Goal: Transaction & Acquisition: Purchase product/service

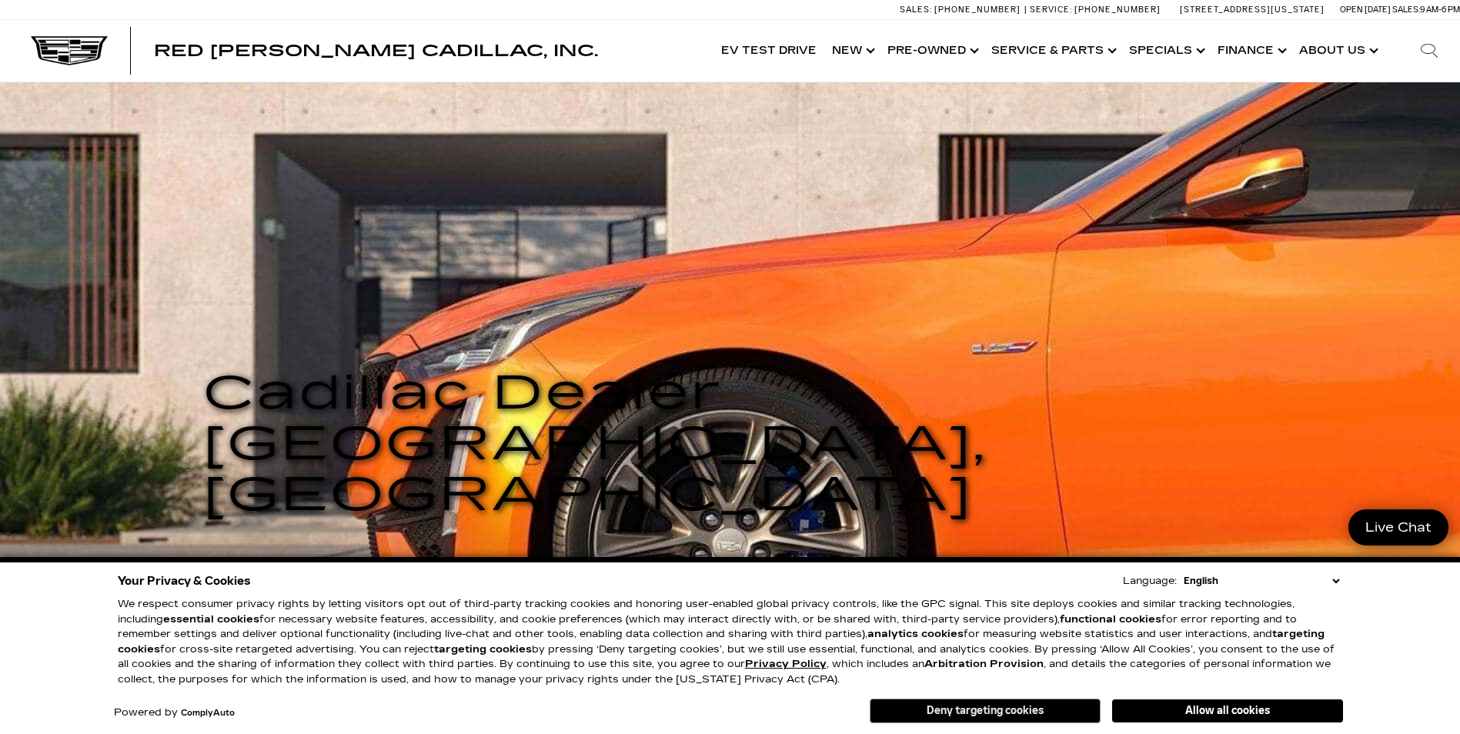
click at [963, 711] on button "Deny targeting cookies" at bounding box center [984, 711] width 231 height 25
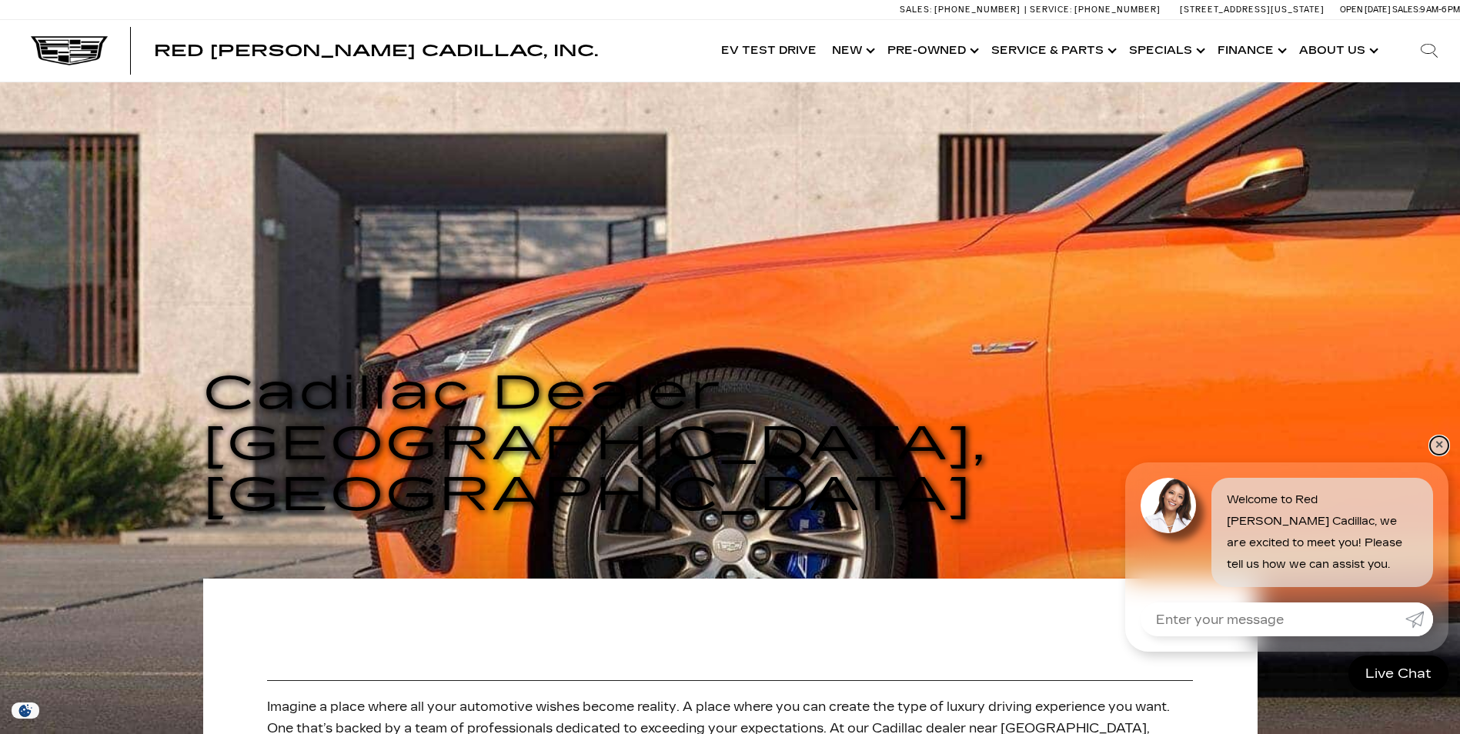
click at [1435, 449] on link "✕" at bounding box center [1439, 445] width 18 height 18
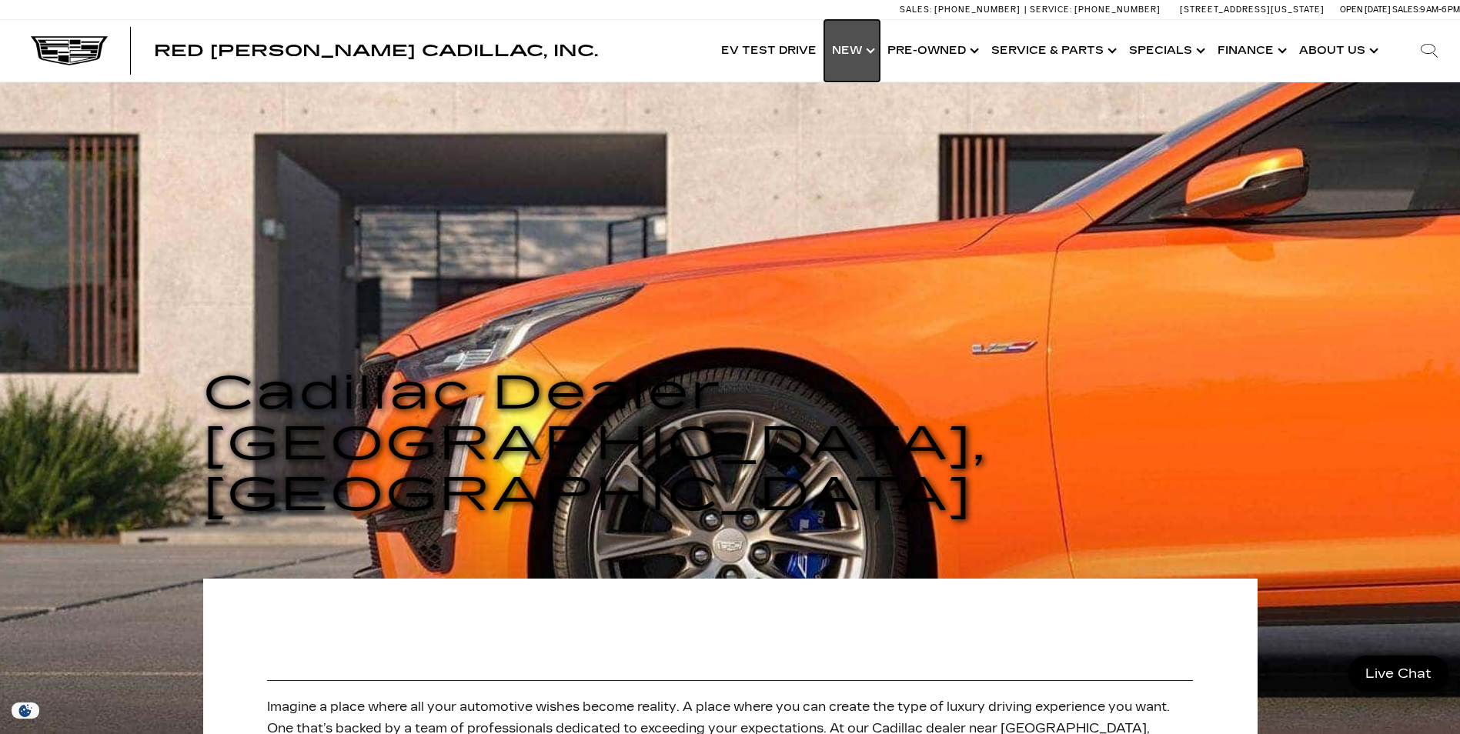
click at [857, 51] on link "Show New" at bounding box center [851, 51] width 55 height 62
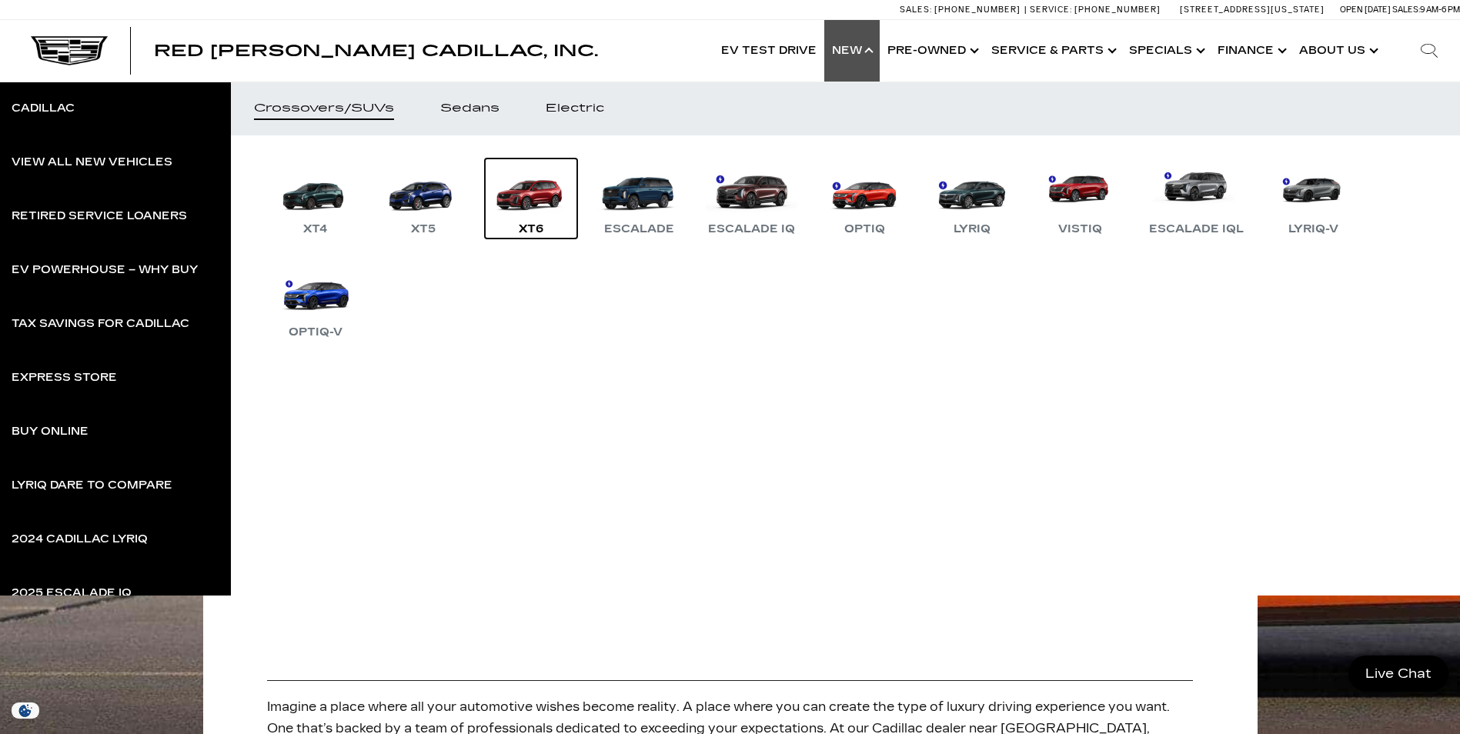
click at [539, 199] on link "XT6" at bounding box center [531, 199] width 92 height 80
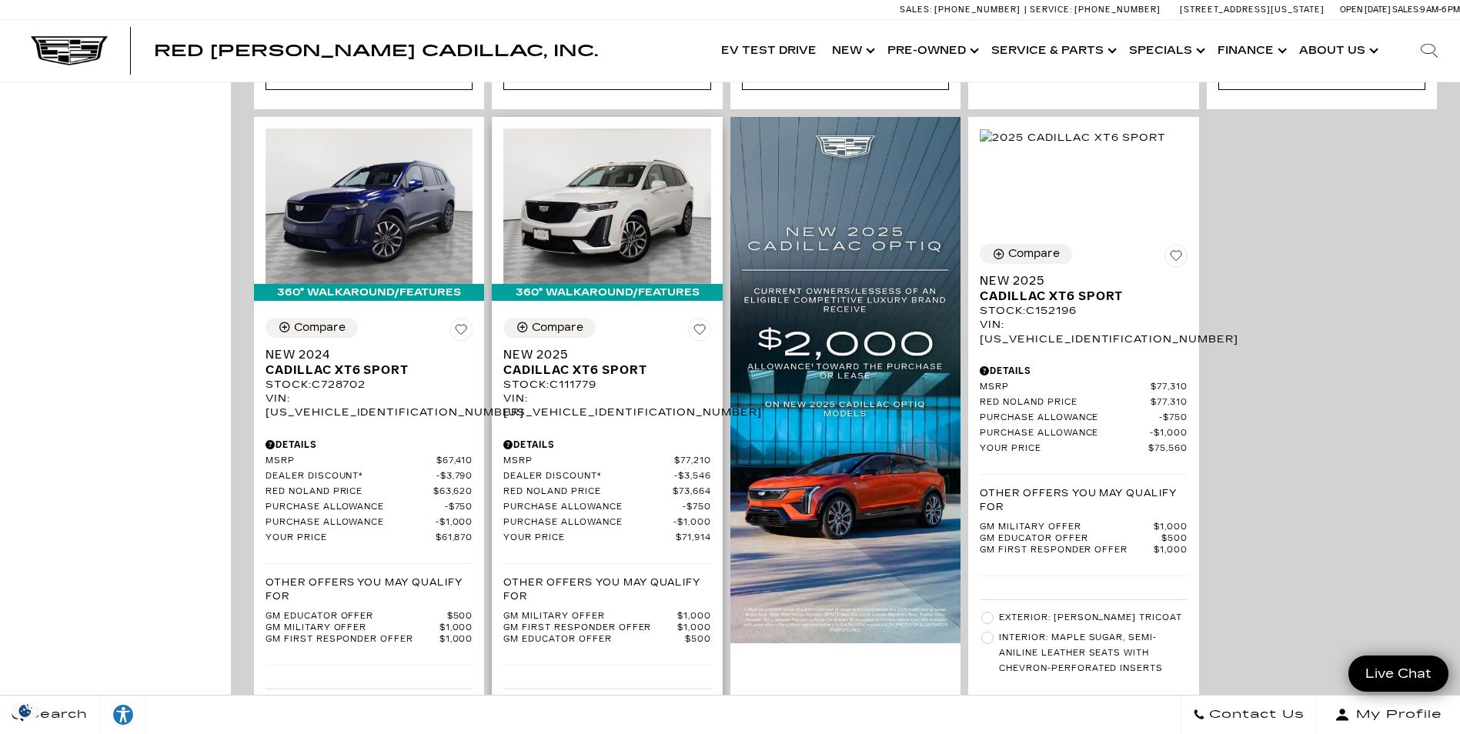
scroll to position [1077, 0]
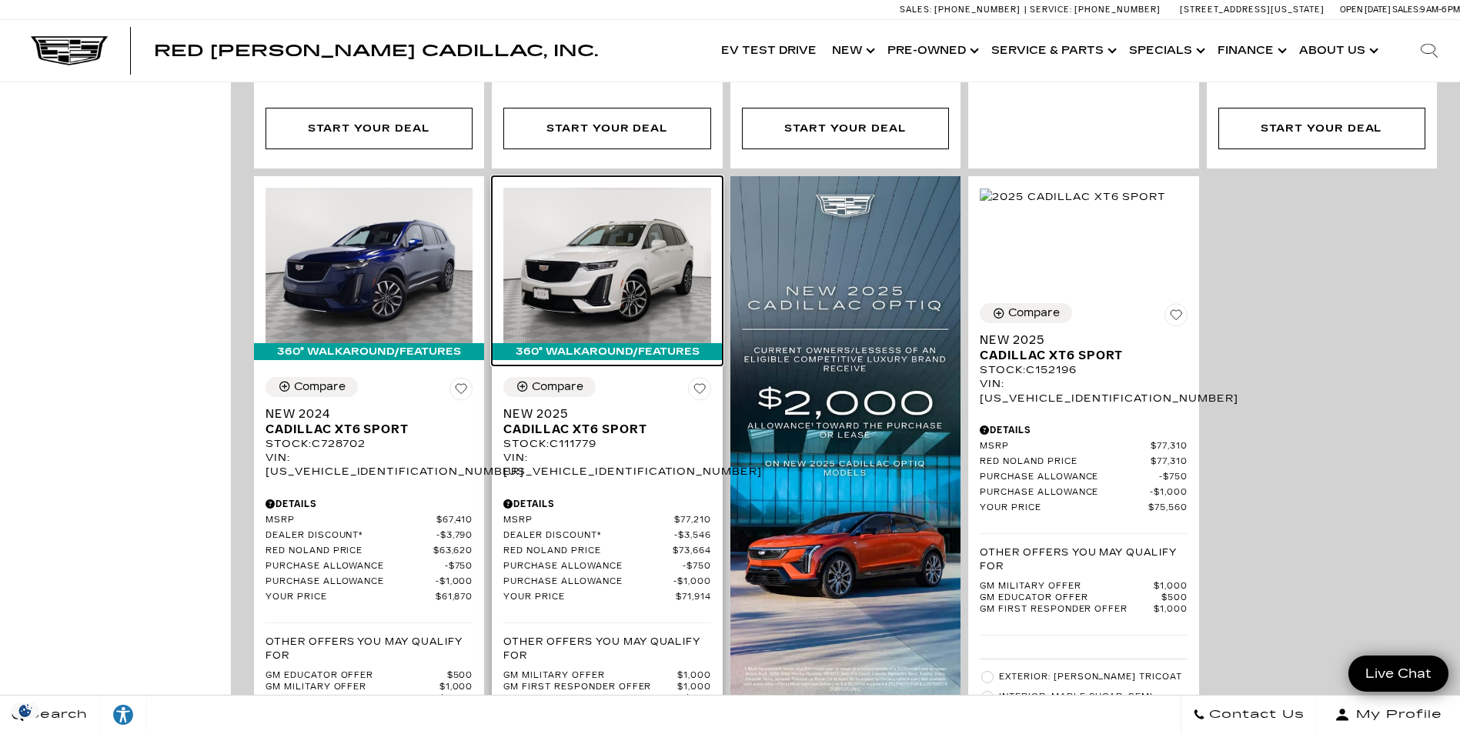
click at [621, 219] on img at bounding box center [606, 265] width 207 height 155
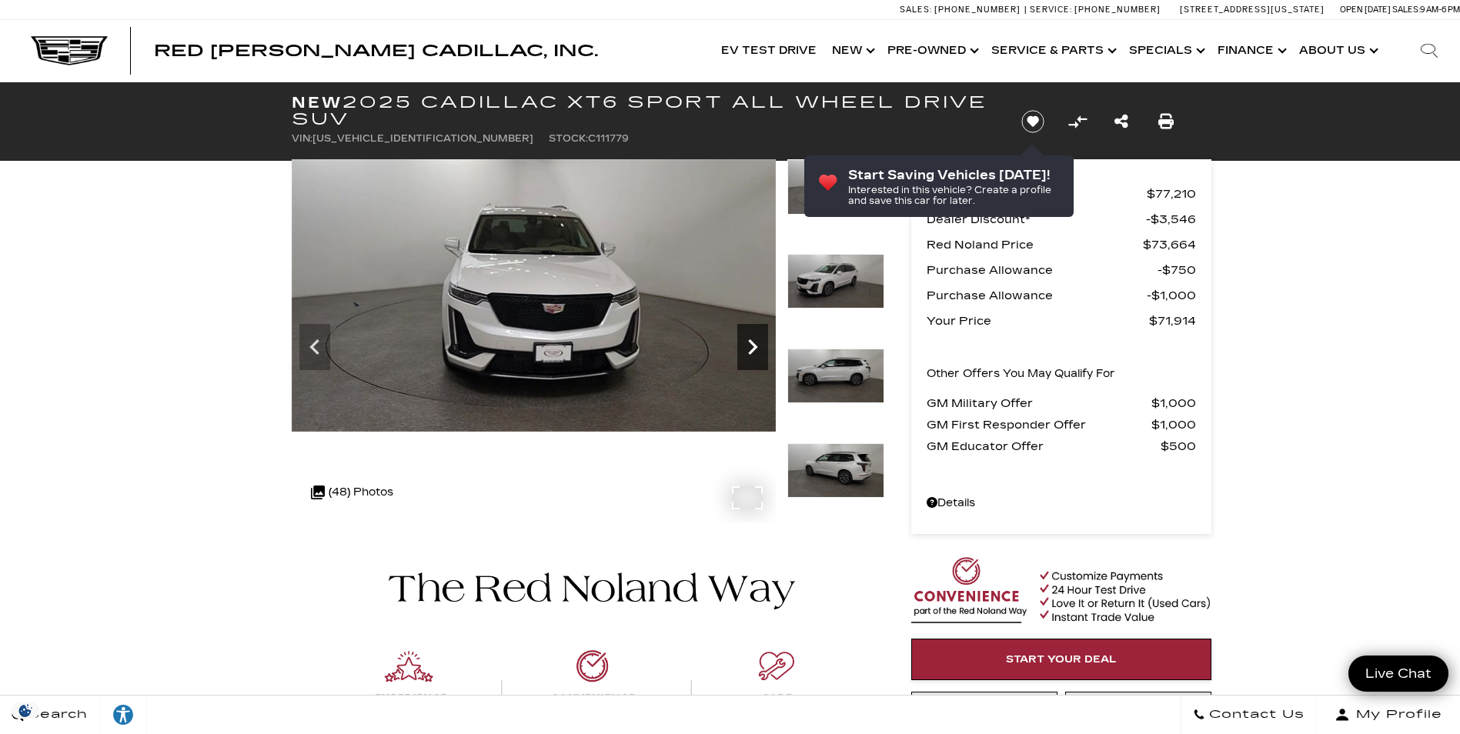
click at [752, 349] on icon "Next" at bounding box center [752, 346] width 9 height 15
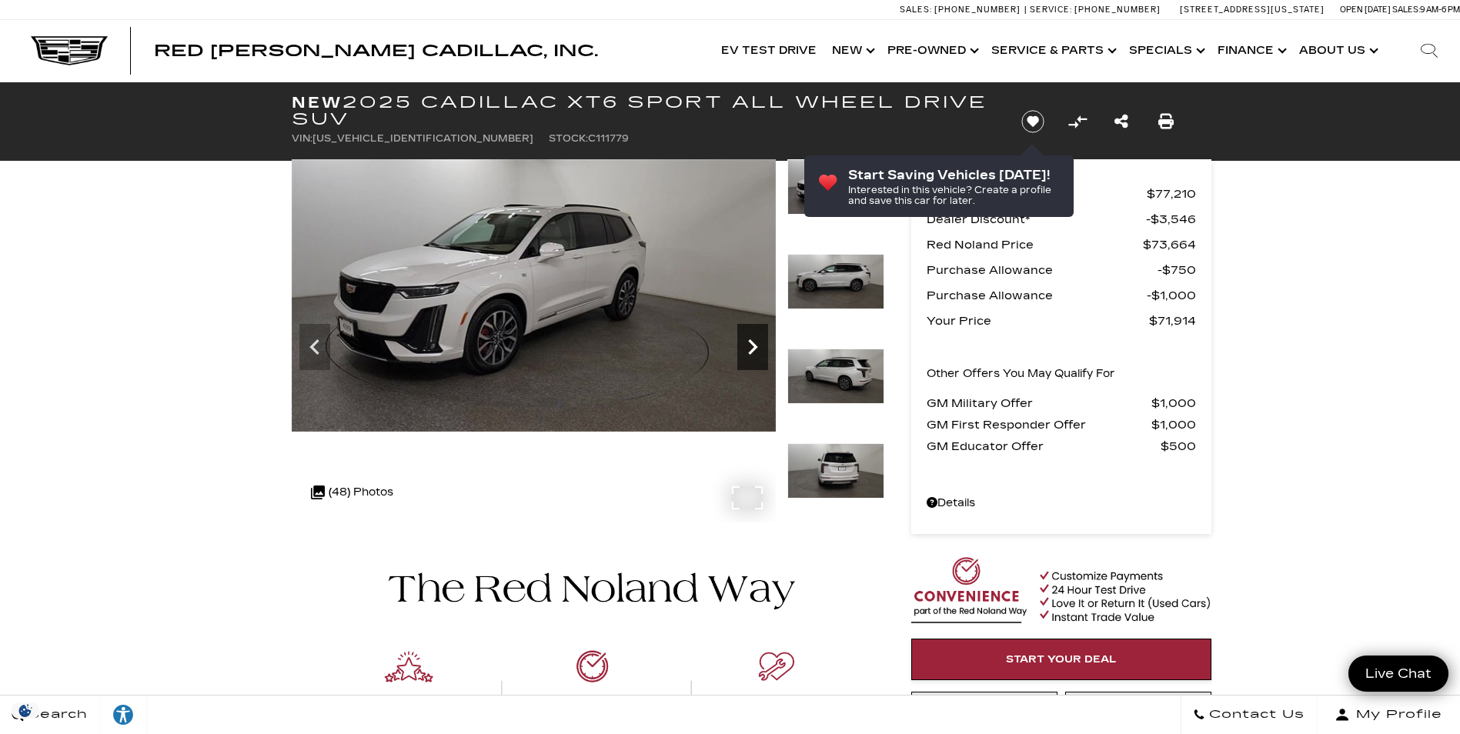
click at [751, 349] on icon "Next" at bounding box center [752, 347] width 31 height 31
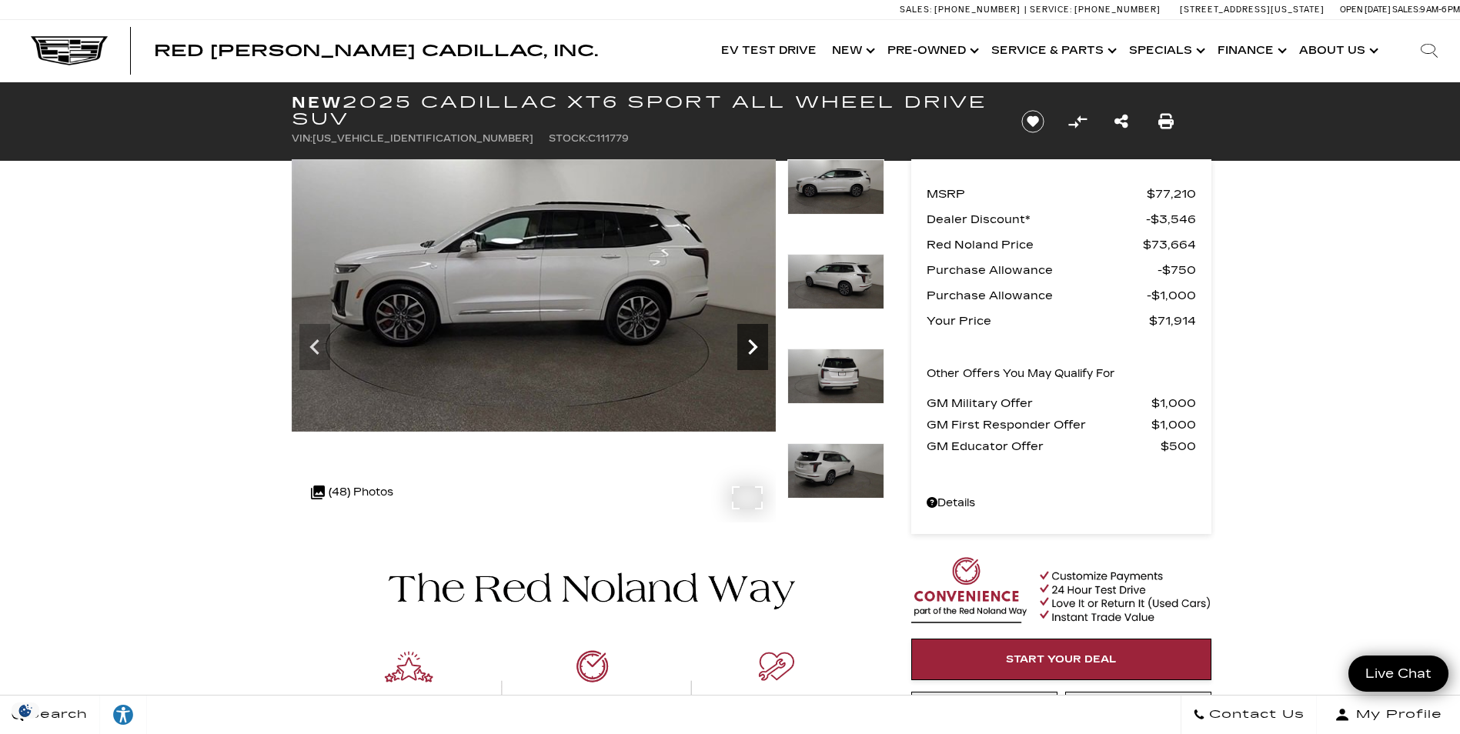
click at [749, 346] on icon "Next" at bounding box center [752, 347] width 31 height 31
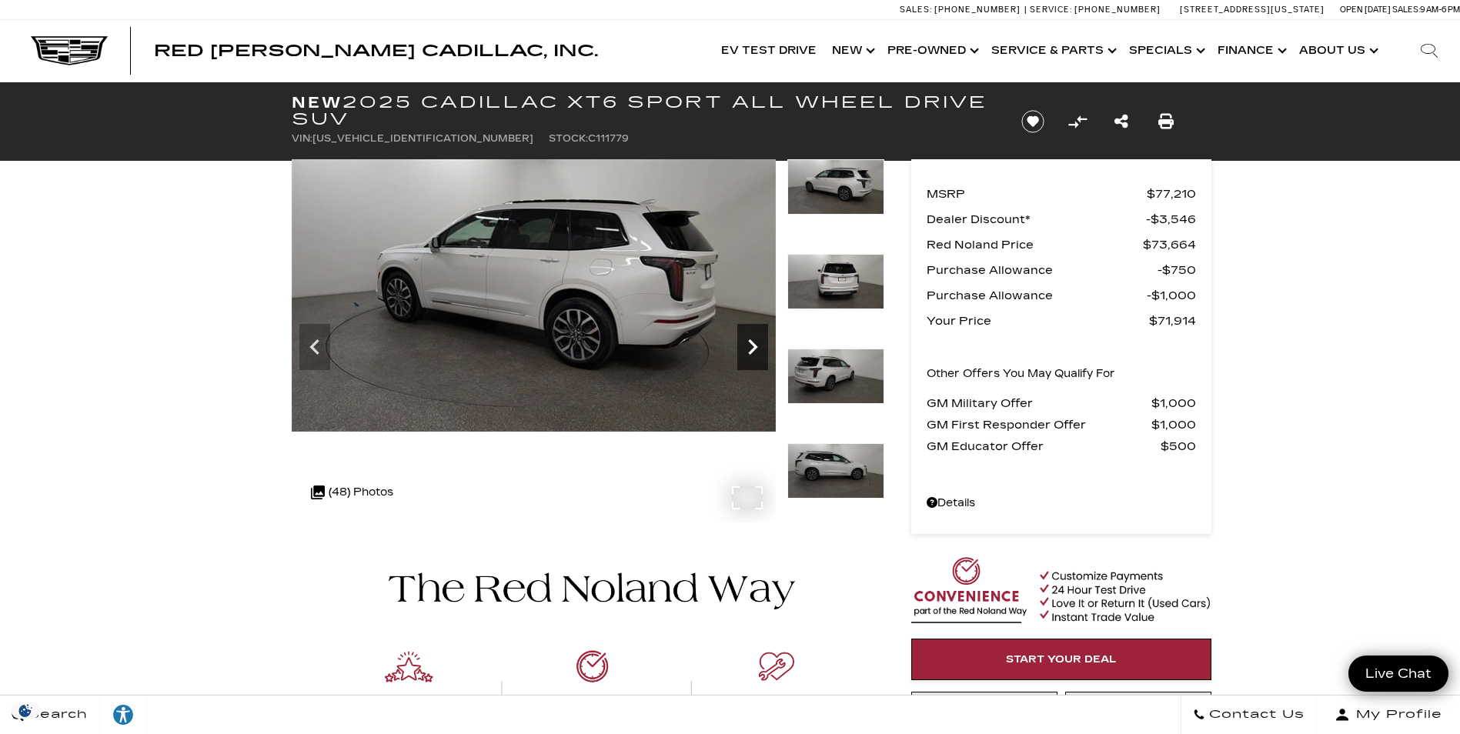
click at [749, 346] on icon "Next" at bounding box center [752, 347] width 31 height 31
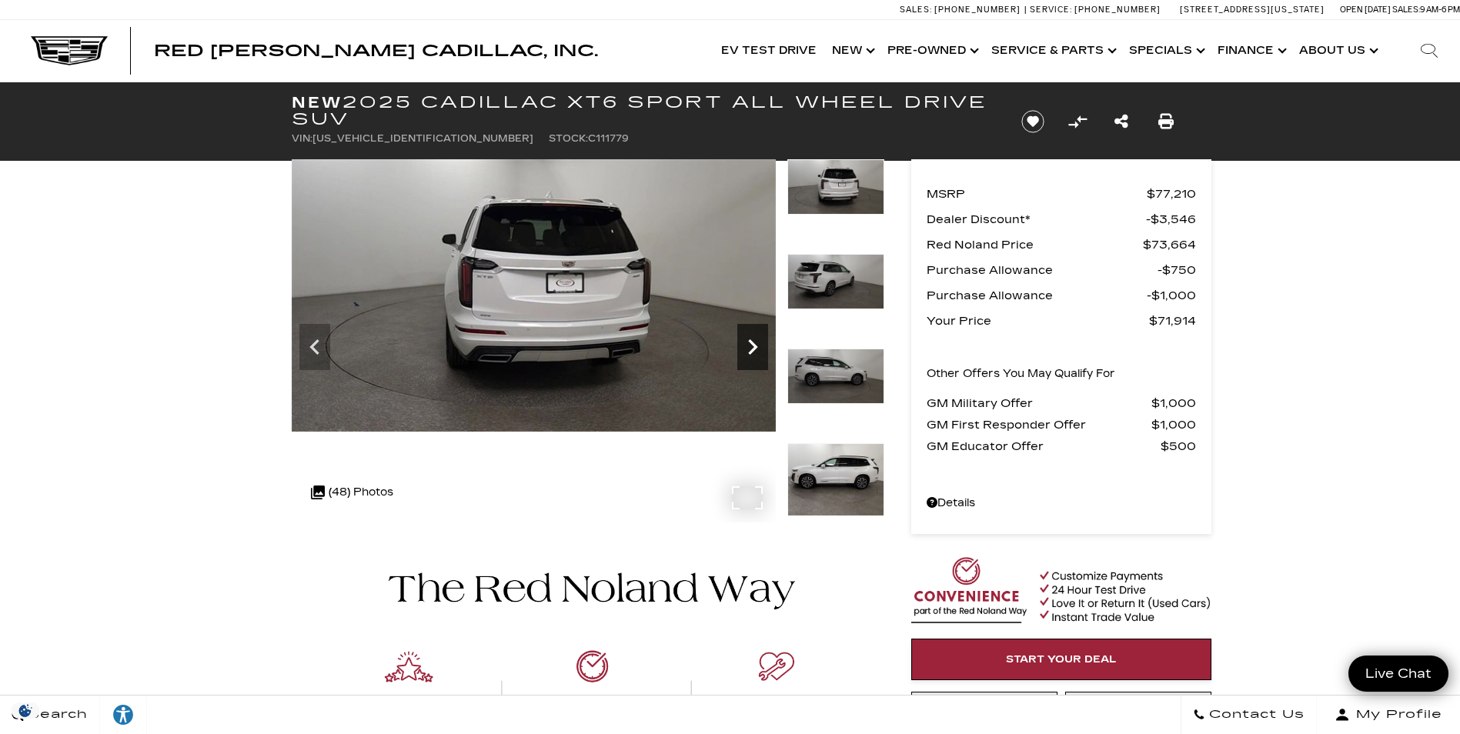
click at [749, 346] on icon "Next" at bounding box center [752, 347] width 31 height 31
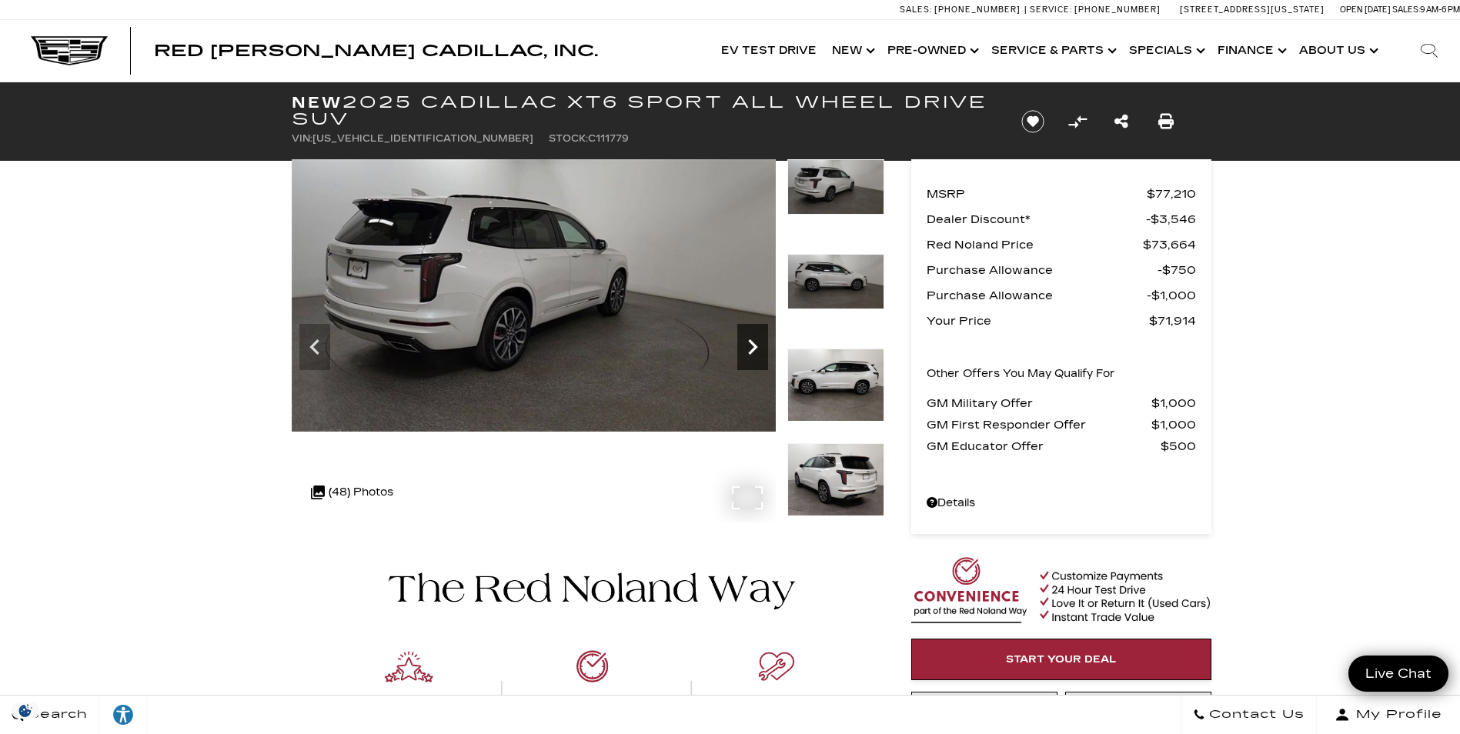
click at [749, 346] on icon "Next" at bounding box center [752, 347] width 31 height 31
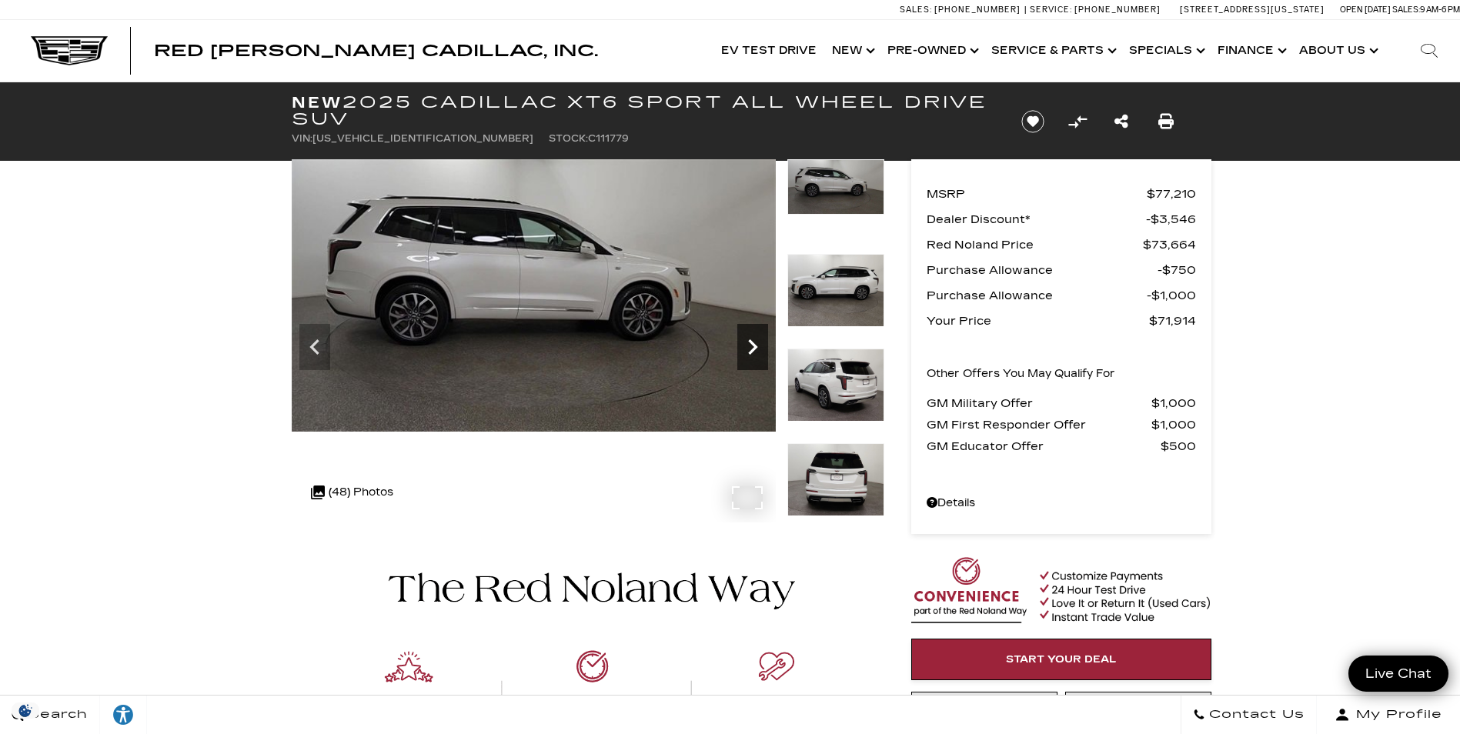
click at [749, 346] on icon "Next" at bounding box center [752, 347] width 31 height 31
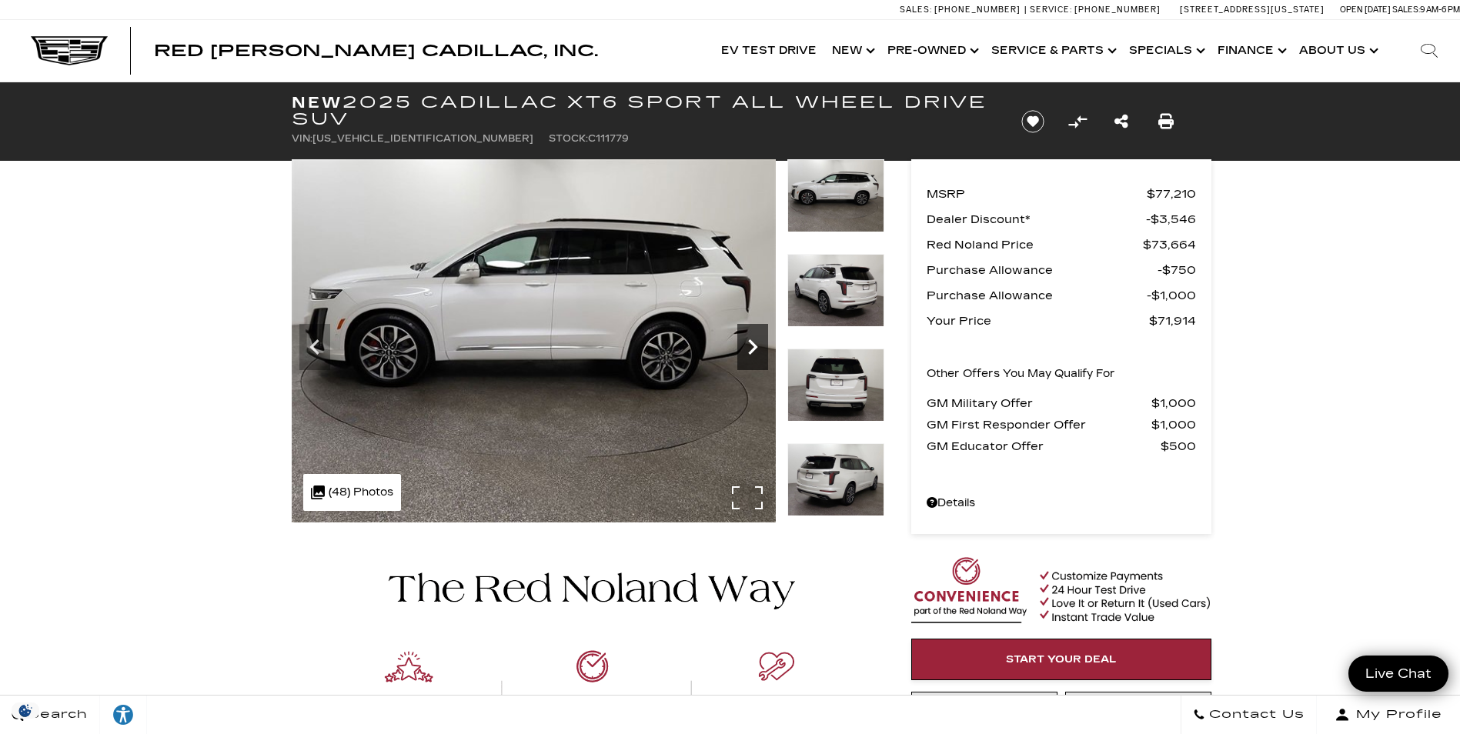
click at [749, 346] on icon "Next" at bounding box center [752, 347] width 31 height 31
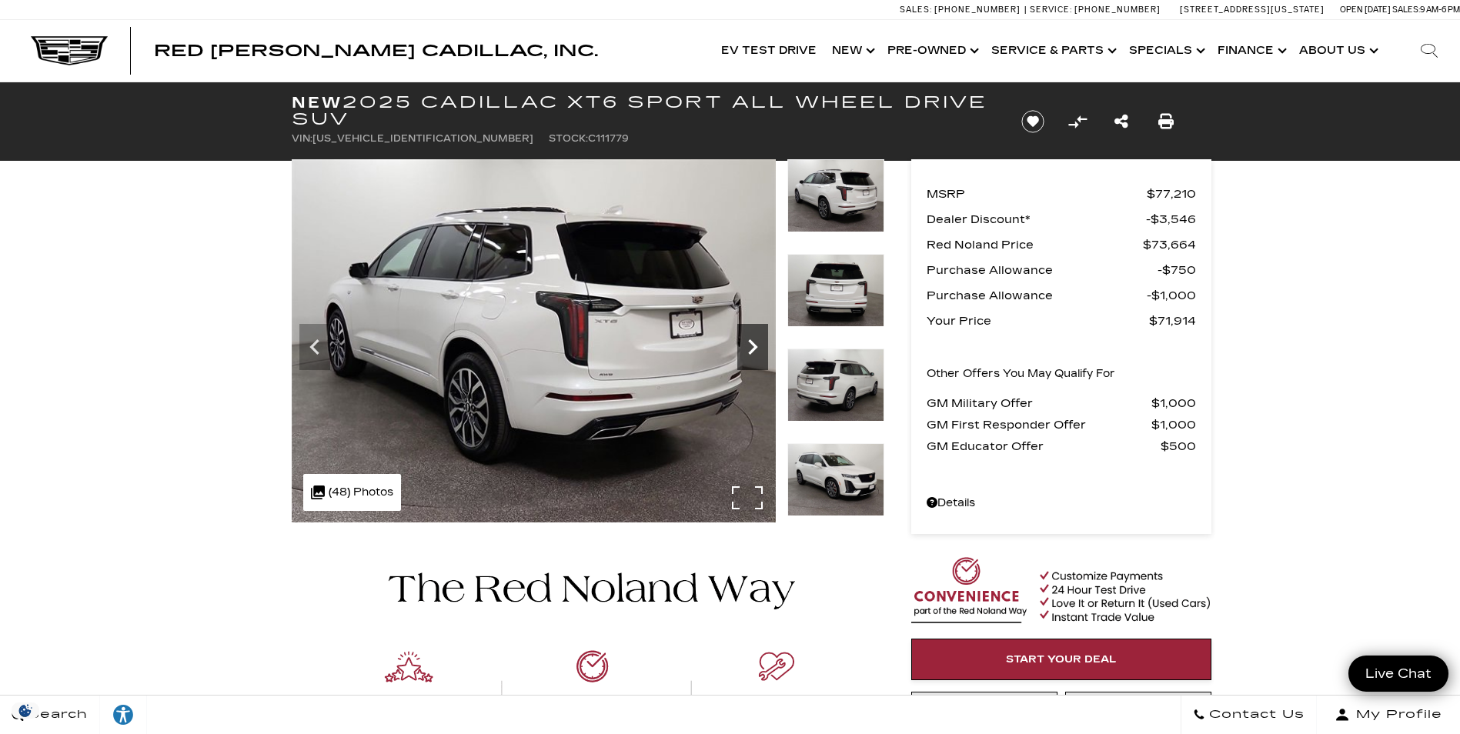
click at [749, 346] on icon "Next" at bounding box center [752, 347] width 31 height 31
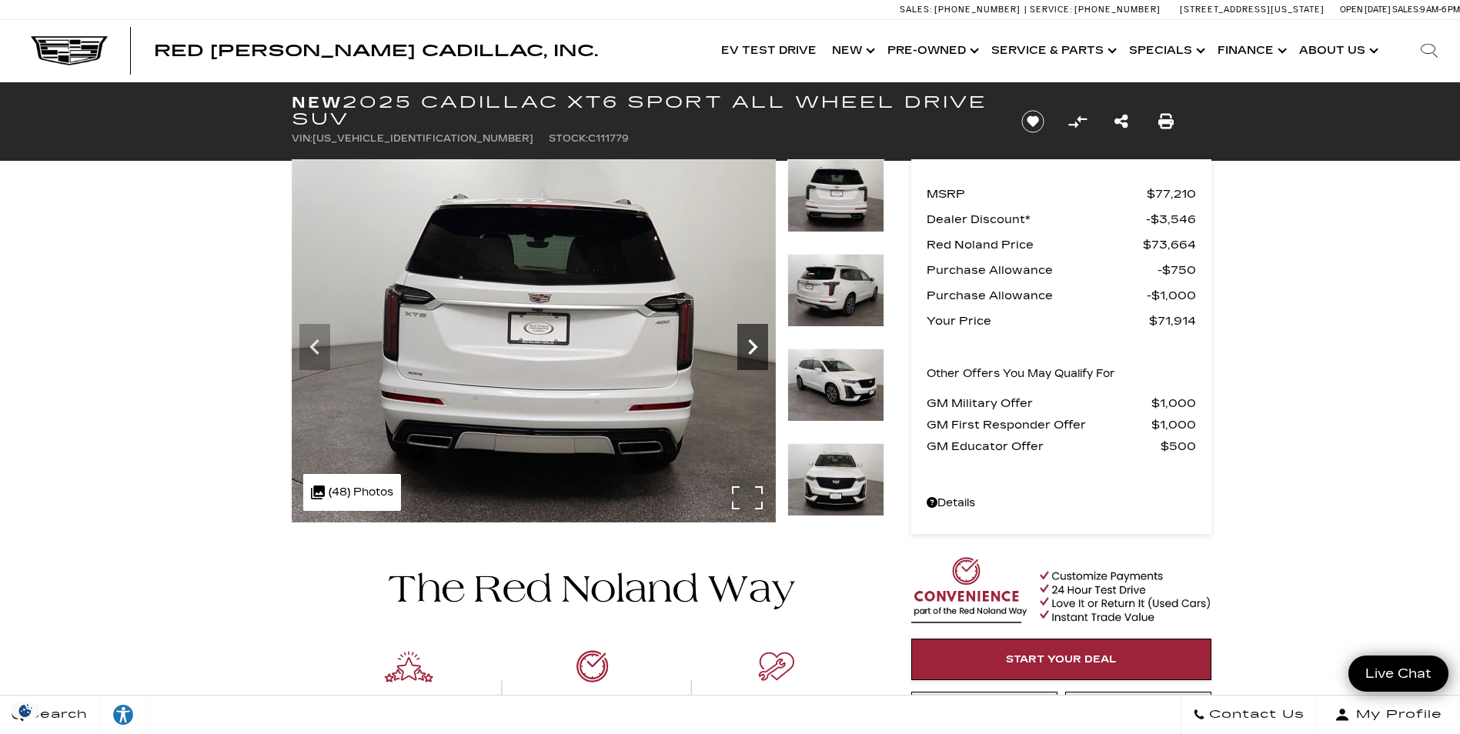
click at [749, 346] on icon "Next" at bounding box center [752, 347] width 31 height 31
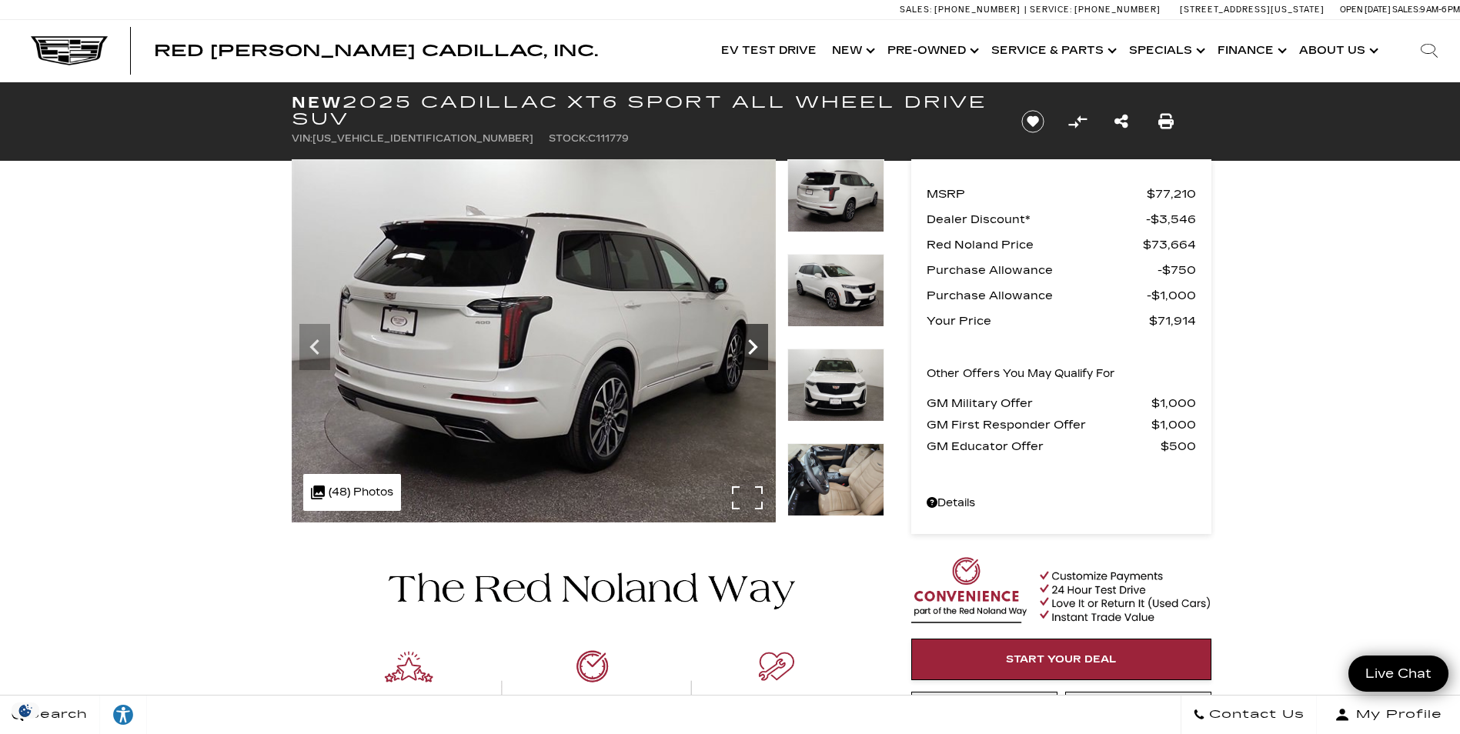
click at [749, 346] on icon "Next" at bounding box center [752, 347] width 31 height 31
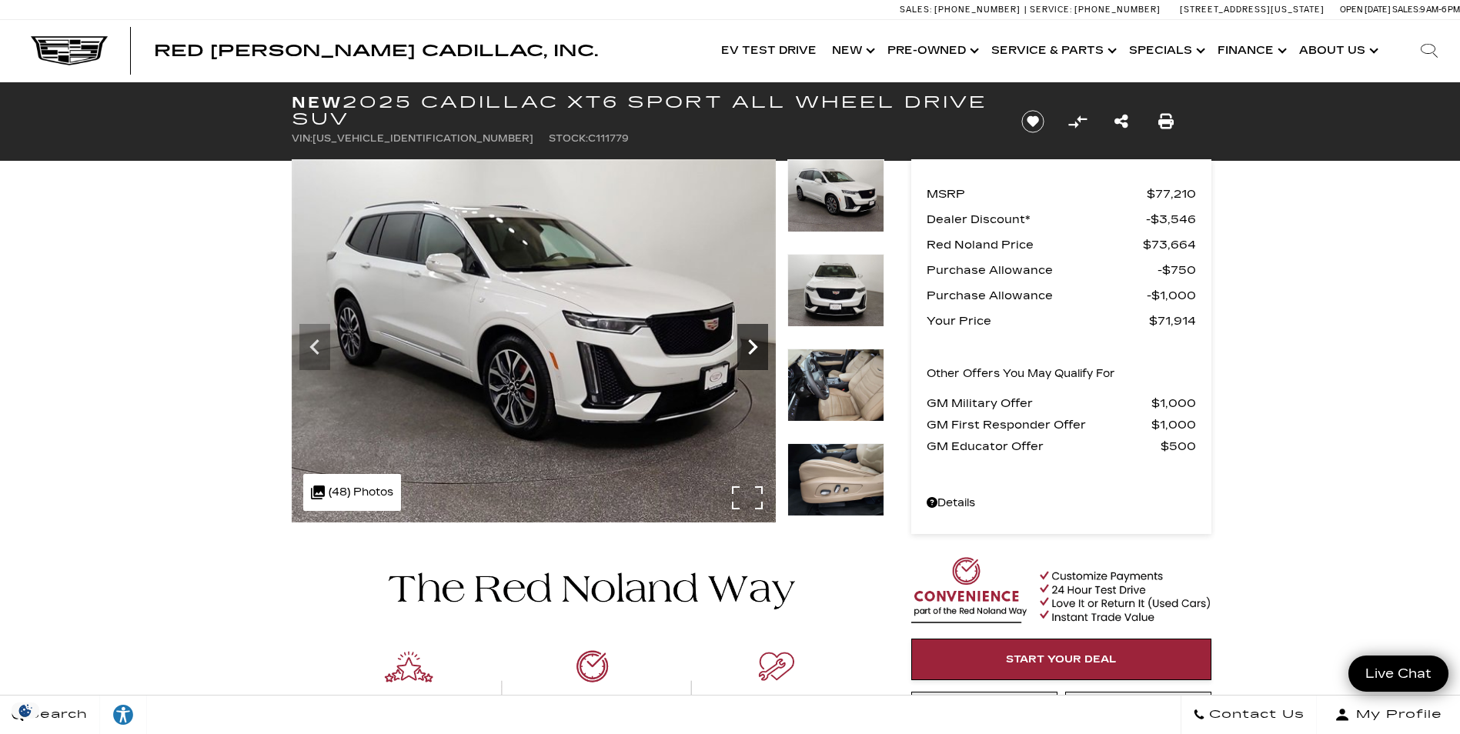
click at [749, 346] on icon "Next" at bounding box center [752, 347] width 31 height 31
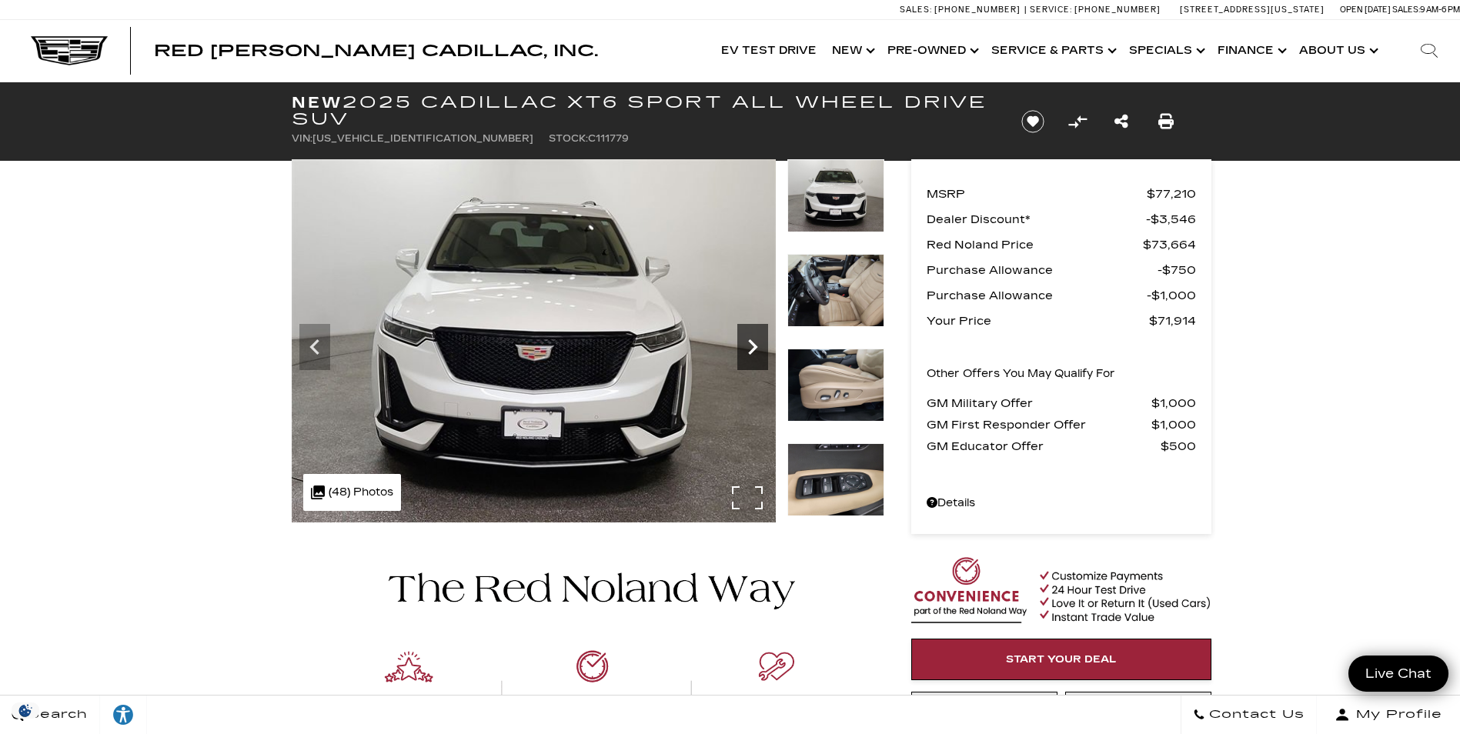
click at [749, 346] on icon "Next" at bounding box center [752, 347] width 31 height 31
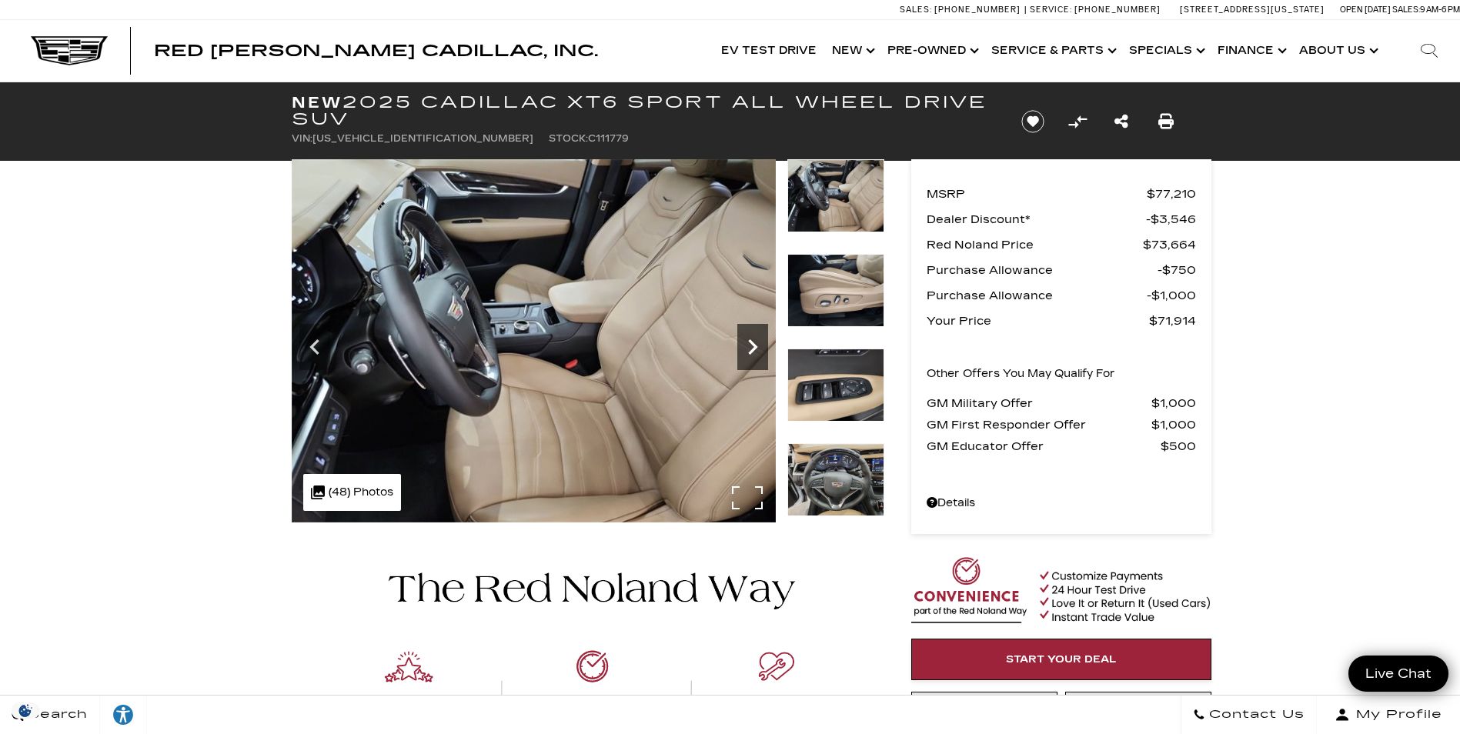
click at [747, 338] on icon "Next" at bounding box center [752, 347] width 31 height 31
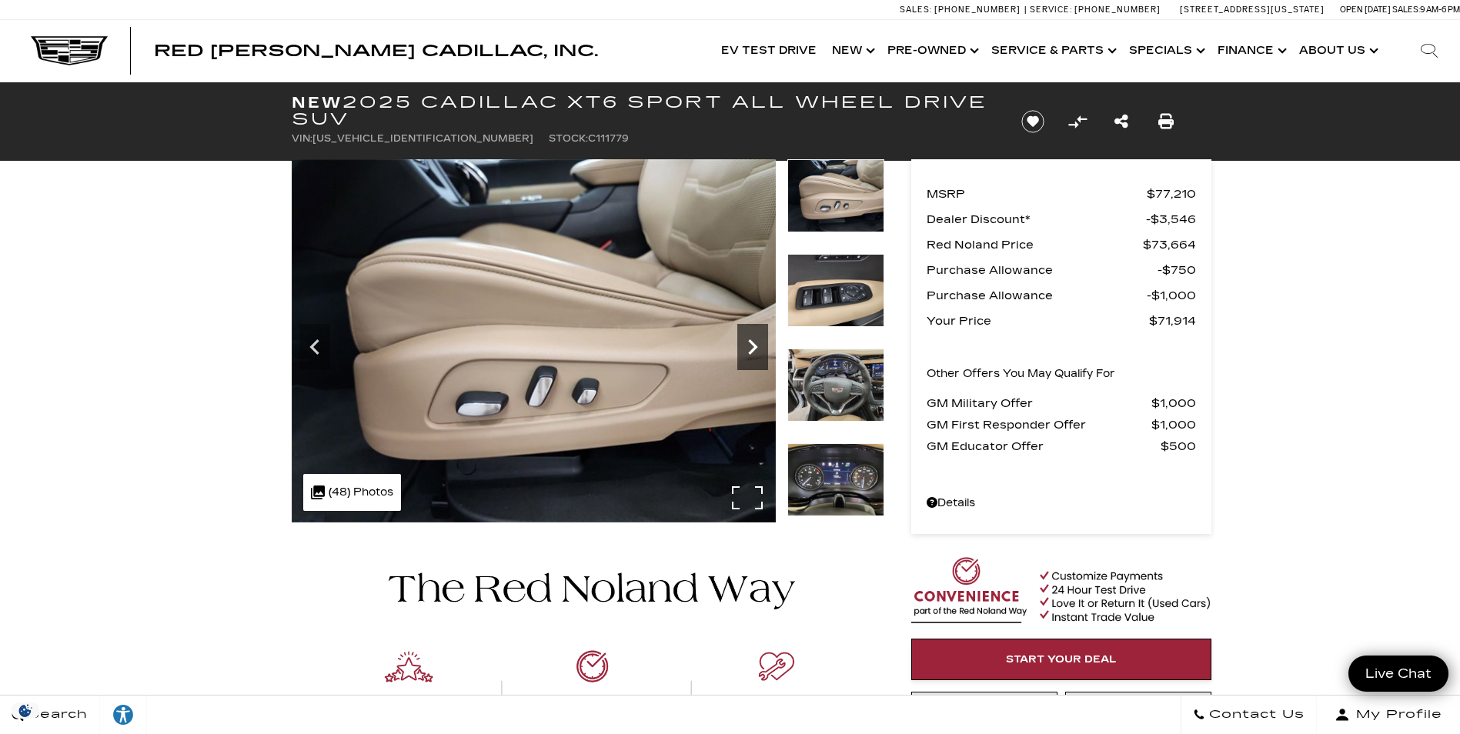
click at [751, 342] on icon "Next" at bounding box center [752, 346] width 9 height 15
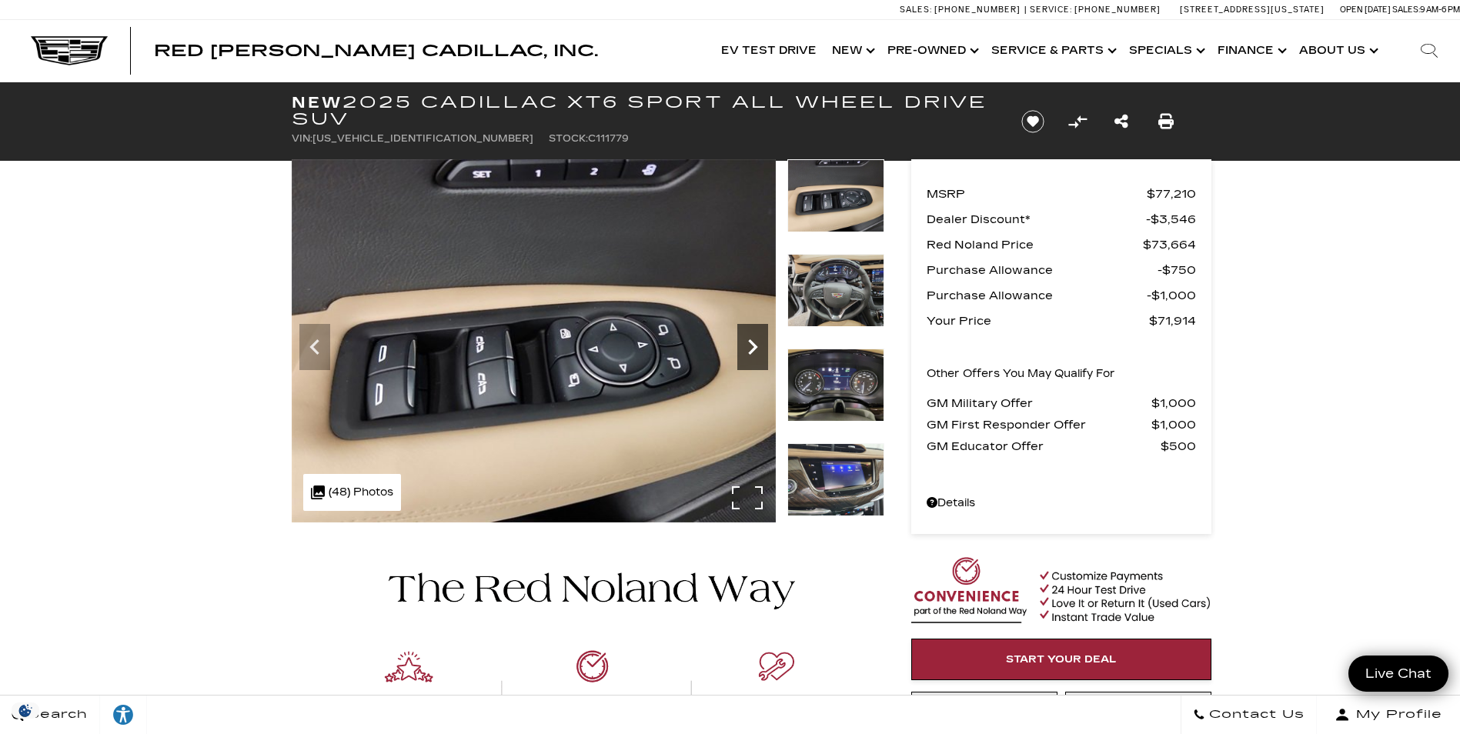
click at [751, 342] on icon "Next" at bounding box center [752, 346] width 9 height 15
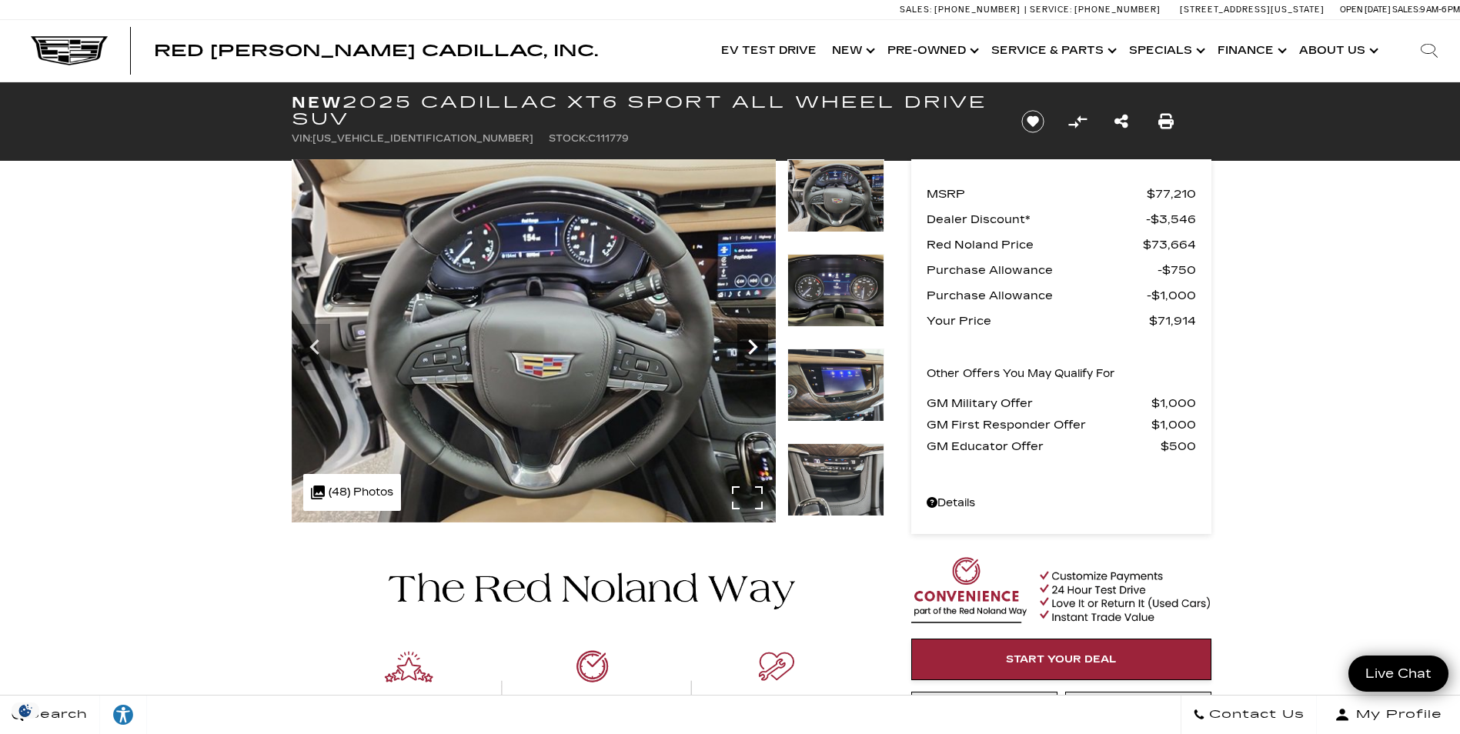
click at [751, 342] on icon "Next" at bounding box center [752, 346] width 9 height 15
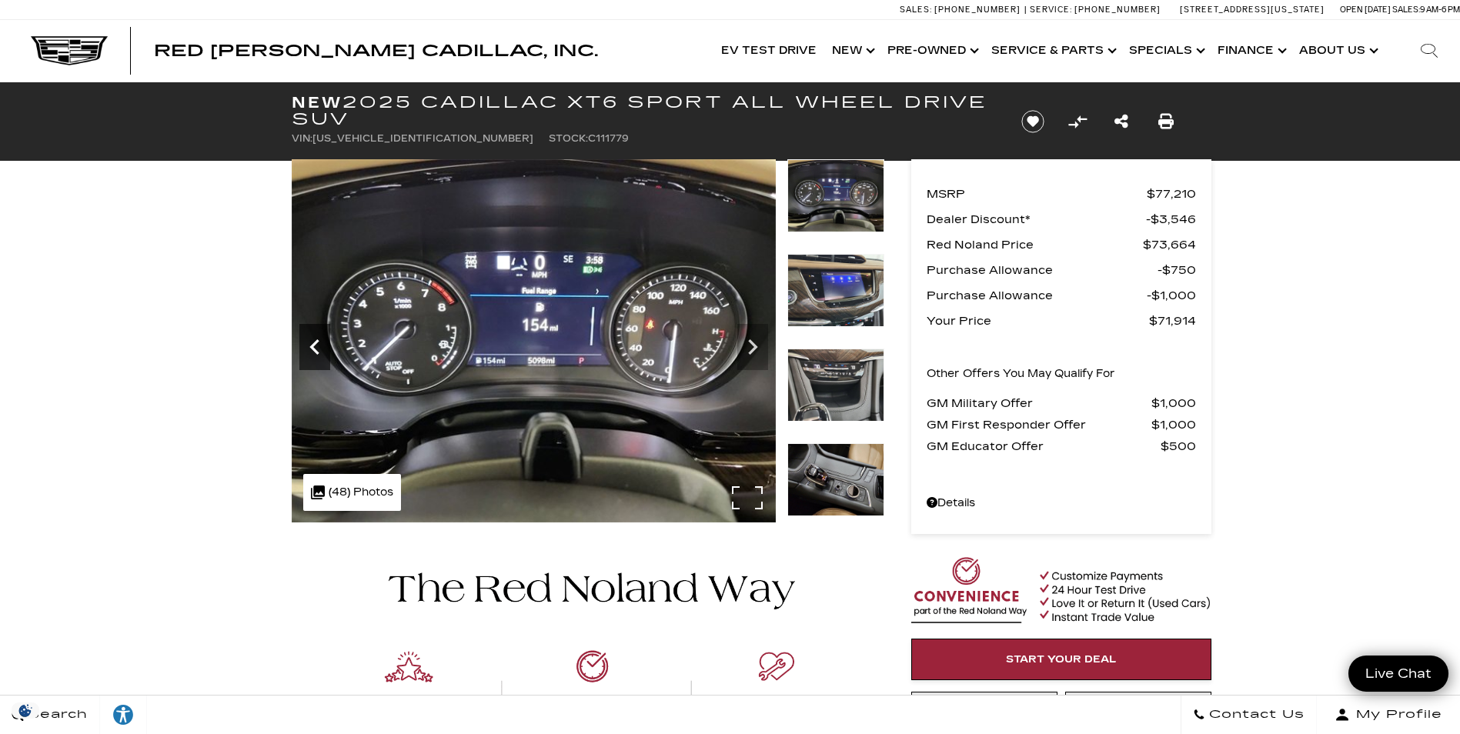
click at [315, 349] on icon "Previous" at bounding box center [314, 347] width 31 height 31
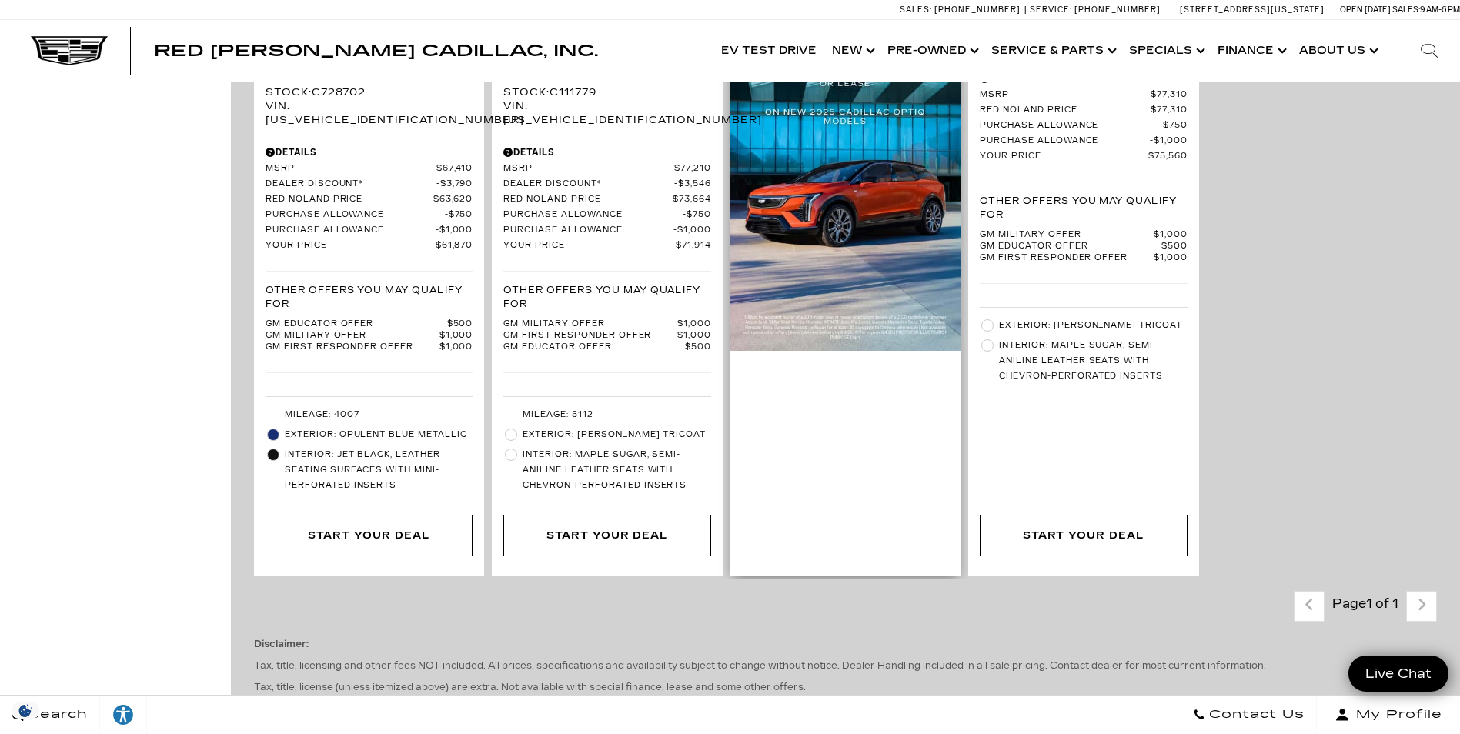
scroll to position [1154, 0]
